Goal: Book appointment/travel/reservation

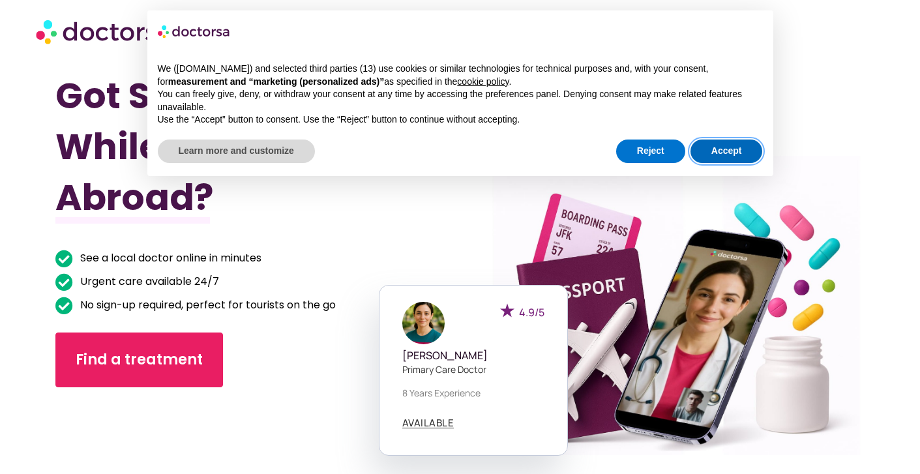
click at [713, 147] on button "Accept" at bounding box center [727, 151] width 72 height 23
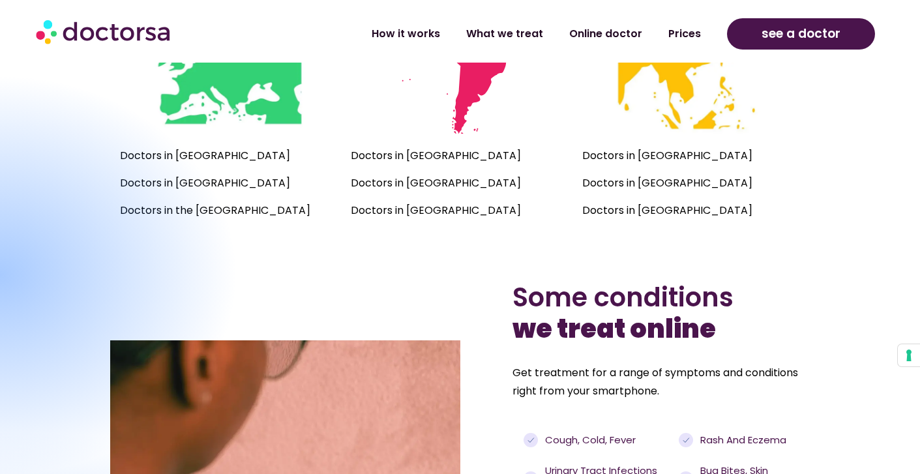
scroll to position [898, 0]
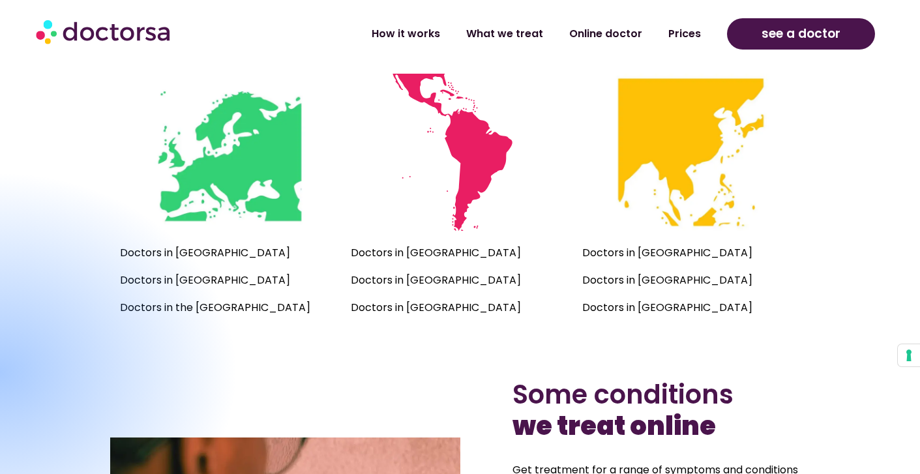
click at [695, 145] on img at bounding box center [690, 152] width 157 height 157
click at [644, 252] on p "Doctors in [GEOGRAPHIC_DATA]" at bounding box center [691, 253] width 218 height 18
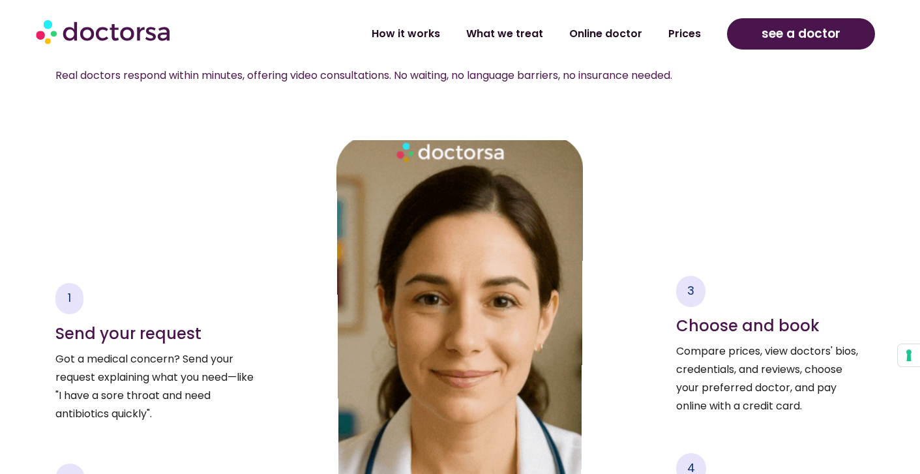
scroll to position [2051, 0]
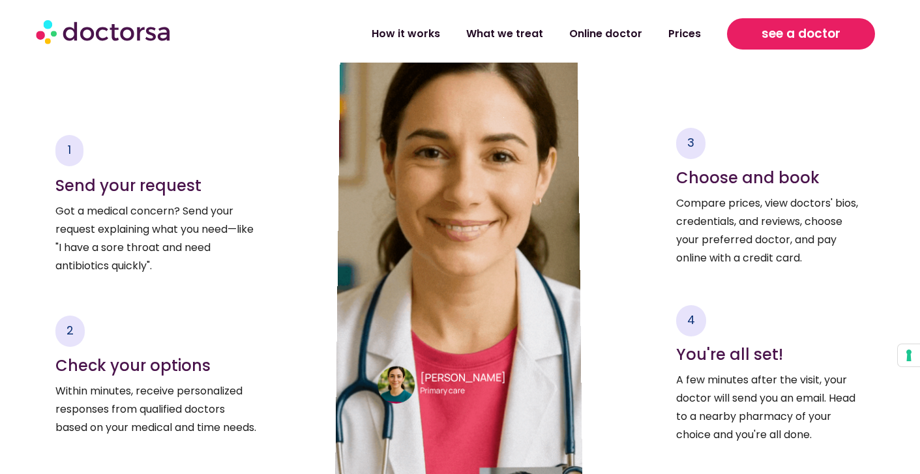
click at [794, 33] on span "see a doctor" at bounding box center [801, 33] width 79 height 21
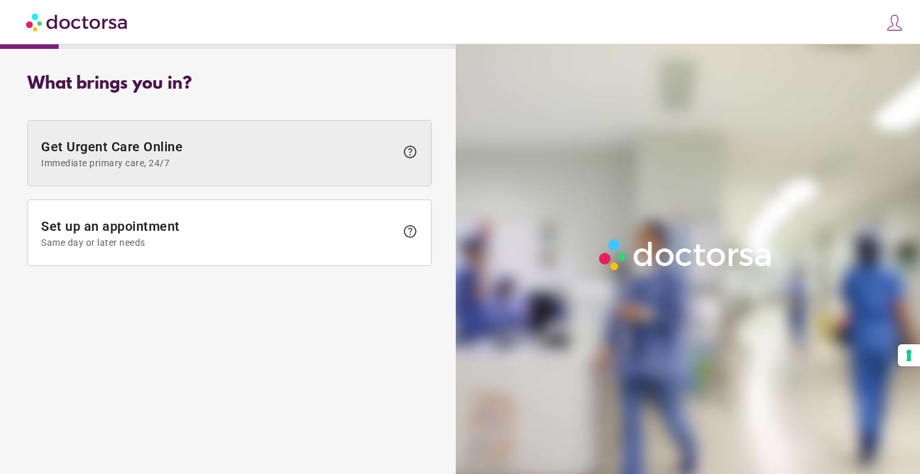
click at [412, 152] on span "help" at bounding box center [410, 152] width 16 height 16
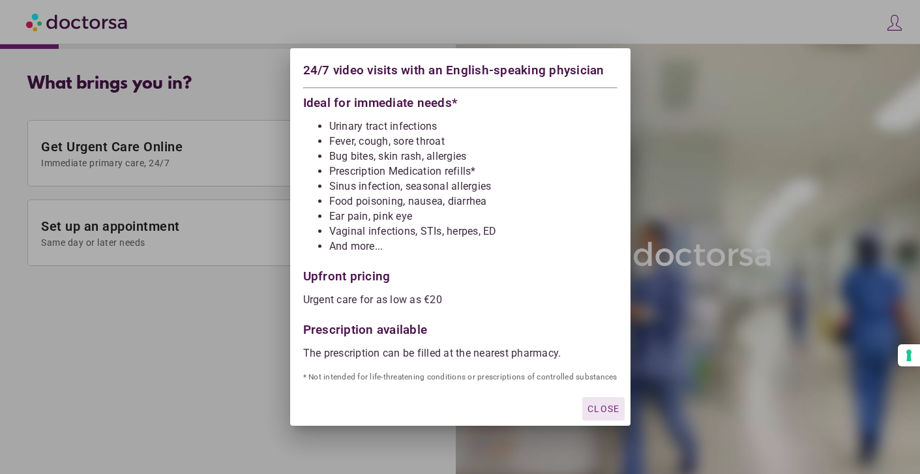
click at [254, 339] on div at bounding box center [460, 237] width 920 height 474
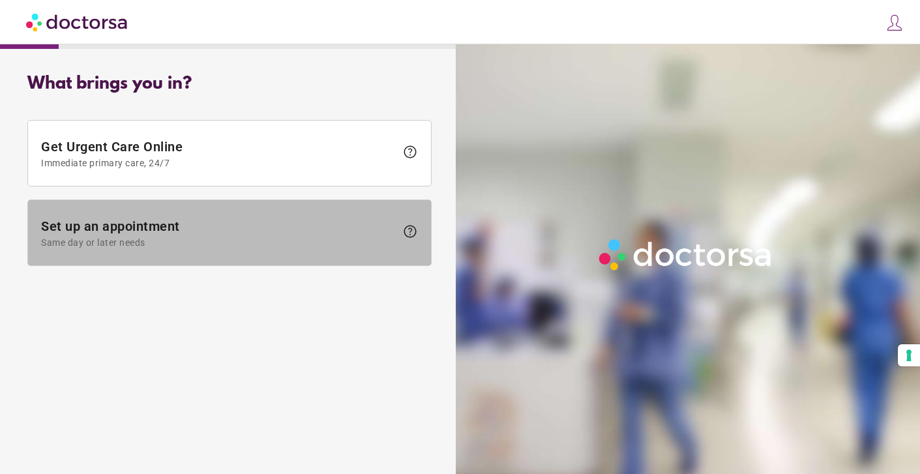
click at [411, 224] on span "help" at bounding box center [410, 232] width 16 height 16
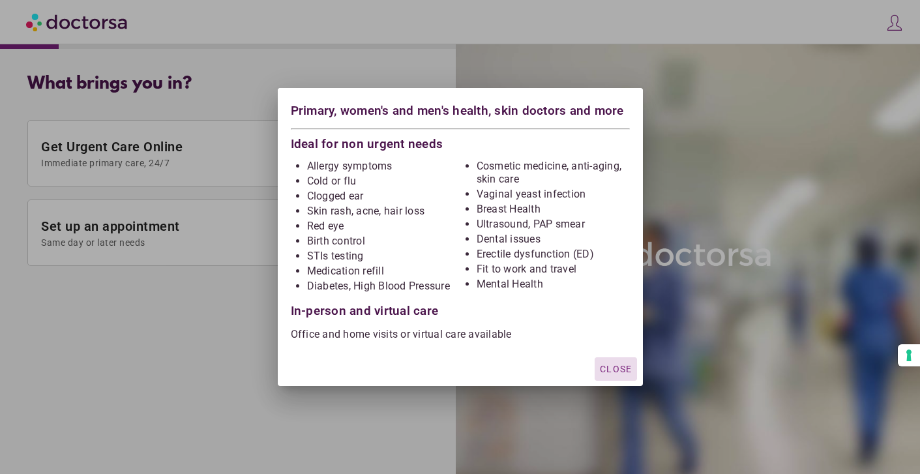
click at [617, 371] on span "Close" at bounding box center [616, 369] width 32 height 10
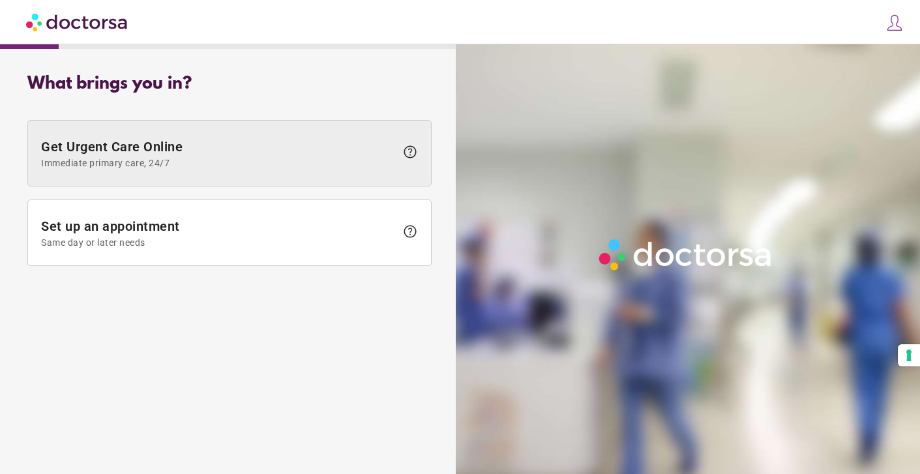
click at [306, 156] on span "Get Urgent Care Online Immediate primary care, 24/7" at bounding box center [218, 153] width 355 height 29
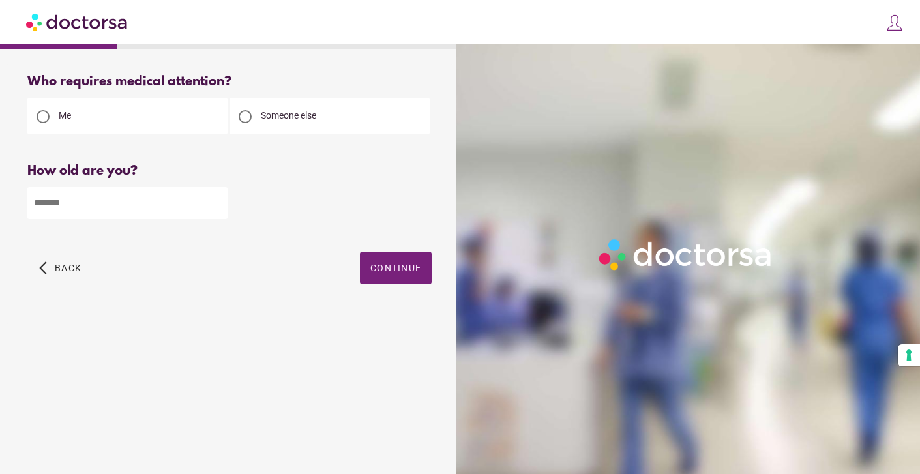
click at [126, 211] on input "number" at bounding box center [127, 203] width 200 height 32
type input "**"
click at [386, 268] on span "Continue" at bounding box center [395, 268] width 51 height 10
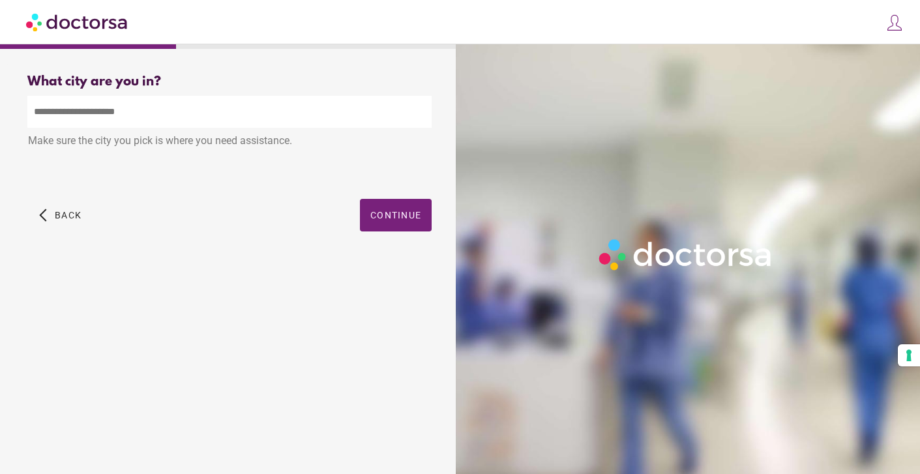
click at [167, 116] on input "text" at bounding box center [229, 112] width 404 height 32
click at [79, 123] on input "text" at bounding box center [229, 112] width 404 height 32
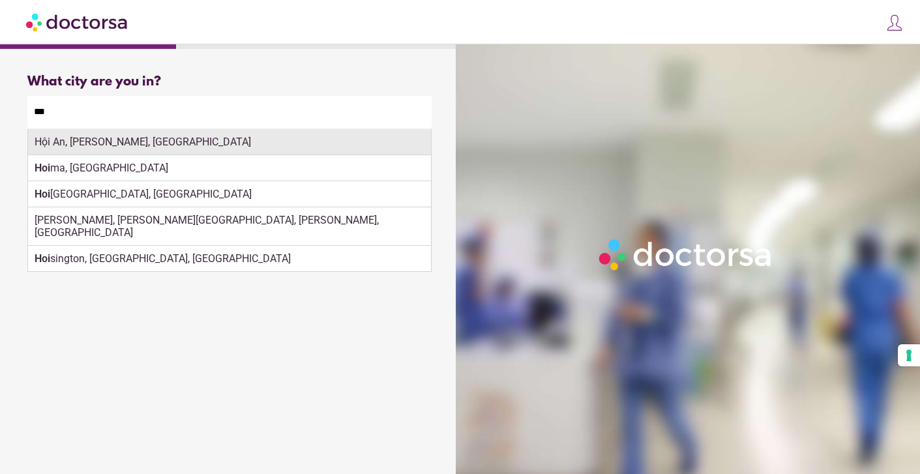
click at [77, 141] on div "Hội An, Quảng Nam, Vietnam" at bounding box center [229, 142] width 403 height 26
type input "**********"
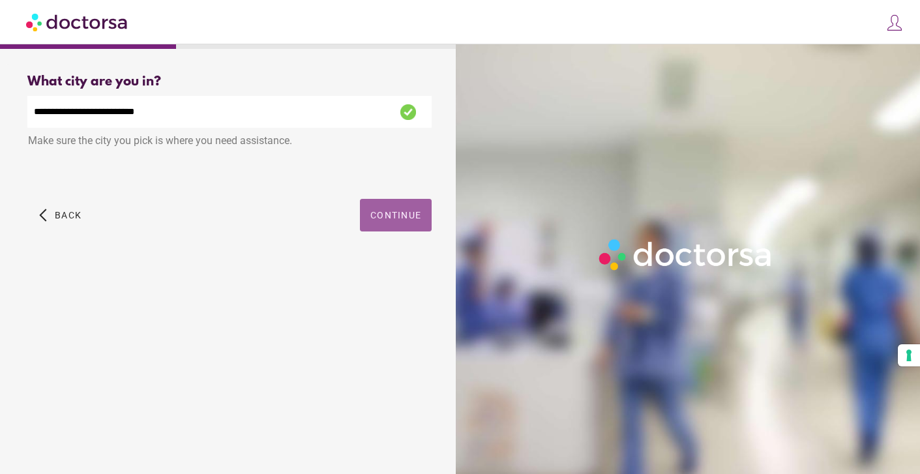
click at [393, 222] on span "button" at bounding box center [396, 215] width 72 height 33
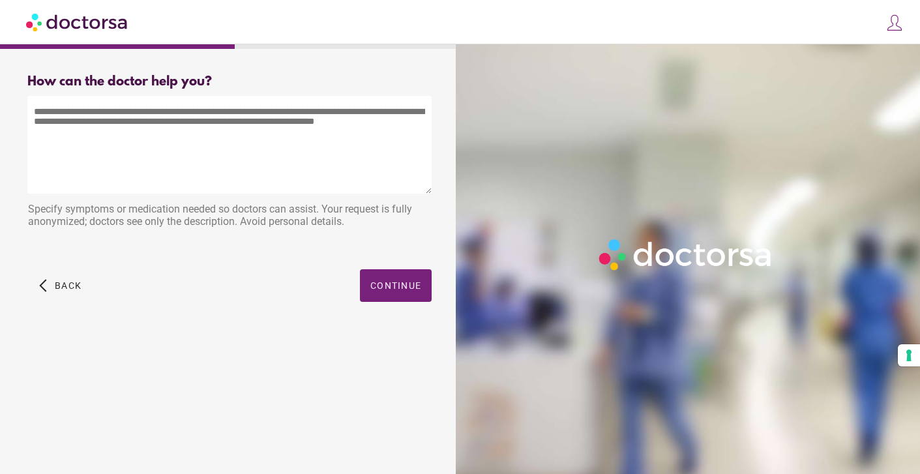
click at [120, 132] on textarea at bounding box center [229, 145] width 404 height 98
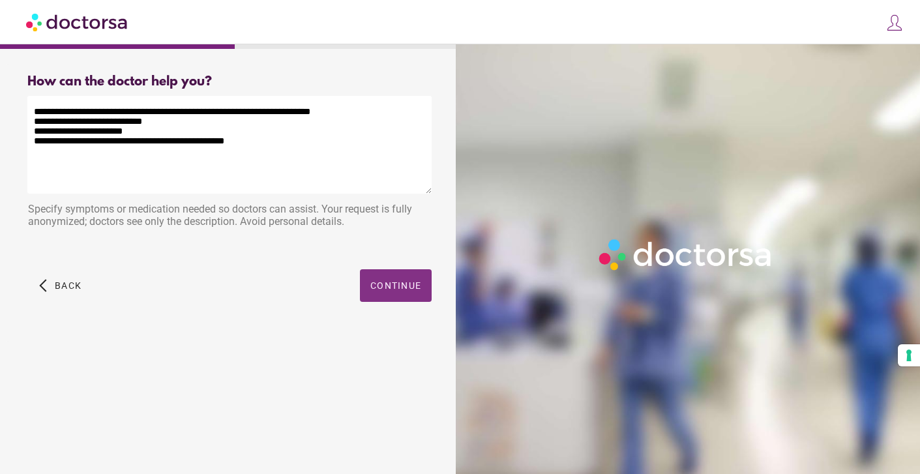
type textarea "**********"
click at [379, 288] on span "Continue" at bounding box center [395, 285] width 51 height 10
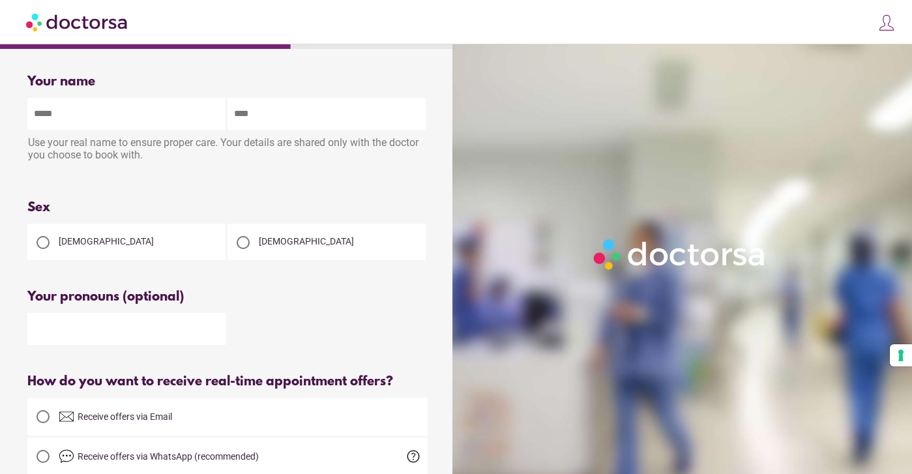
click at [209, 113] on input "text" at bounding box center [126, 114] width 198 height 32
type input "*****"
type input "*******"
type input "**********"
click at [247, 239] on div at bounding box center [243, 242] width 13 height 13
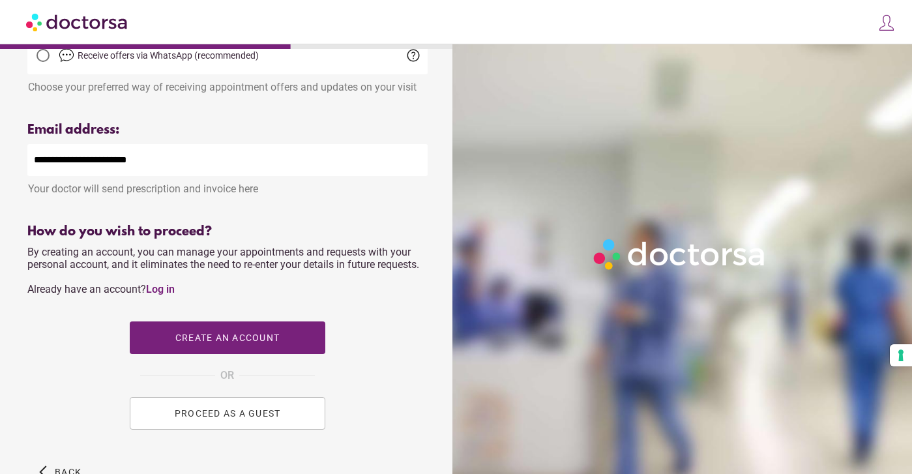
scroll to position [424, 0]
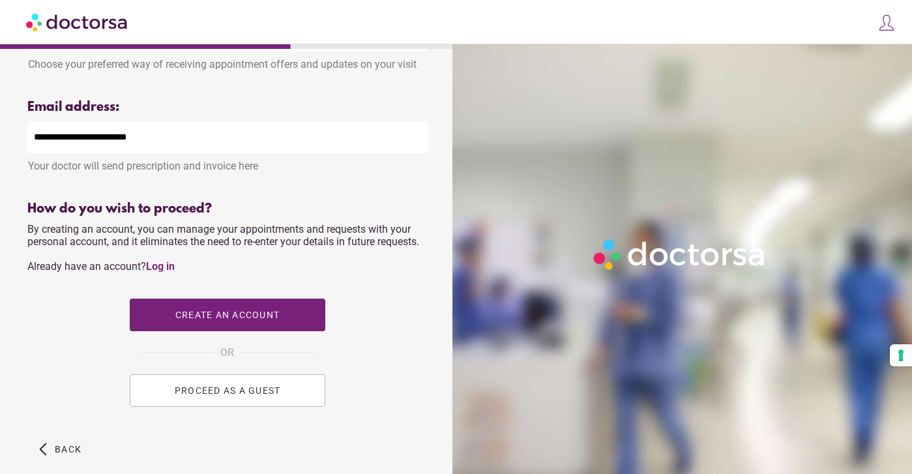
click at [209, 396] on span "PROCEED AS A GUEST" at bounding box center [228, 390] width 106 height 10
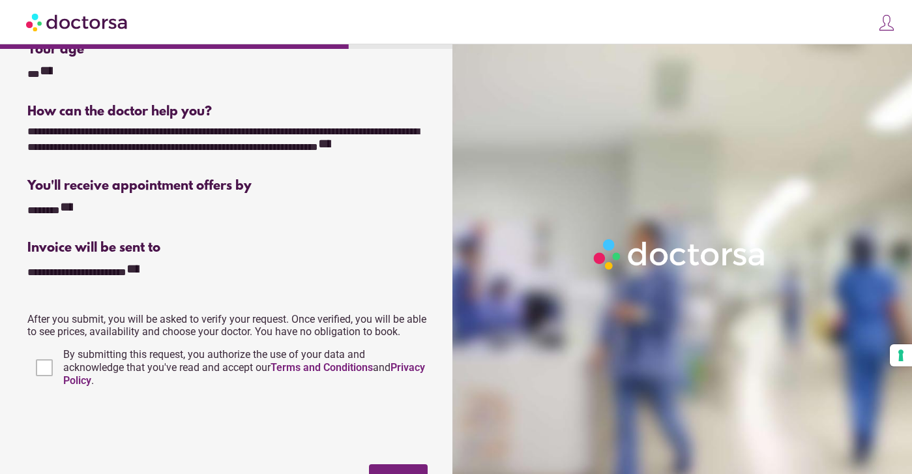
scroll to position [251, 0]
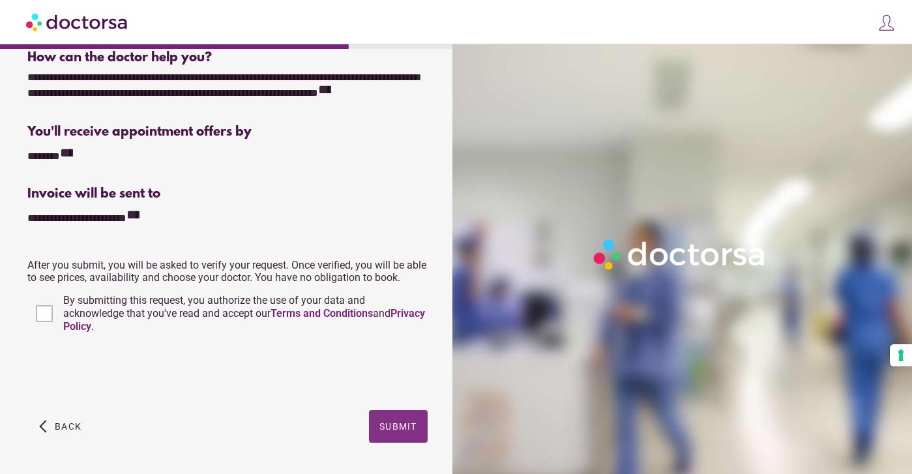
click at [401, 432] on span "button" at bounding box center [398, 426] width 59 height 33
